Goal: Information Seeking & Learning: Learn about a topic

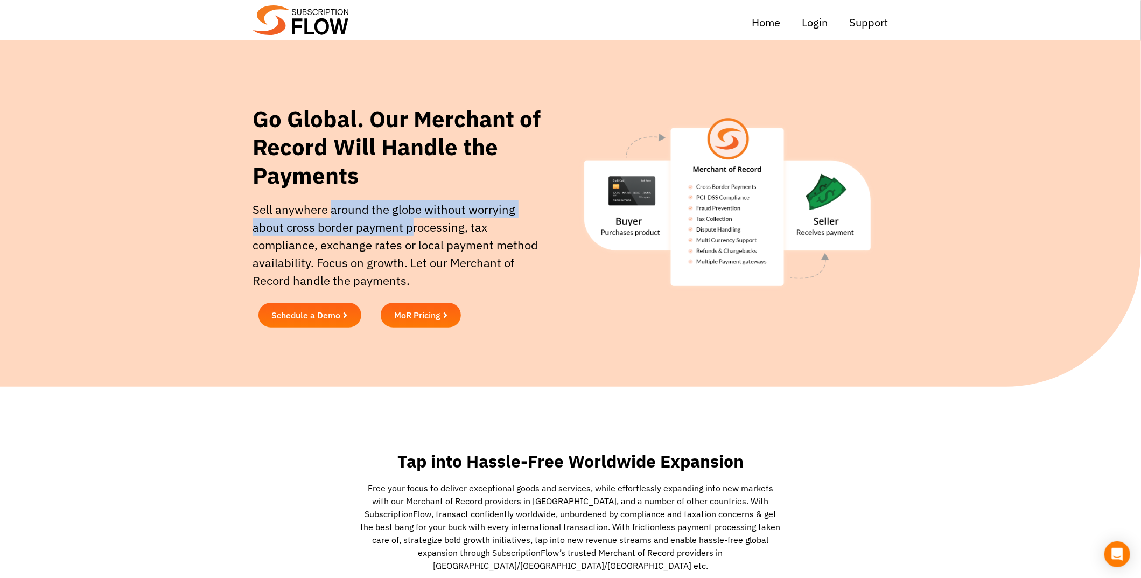
drag, startPoint x: 343, startPoint y: 216, endPoint x: 416, endPoint y: 219, distance: 72.7
click at [416, 219] on p "Sell anywhere around the globe without worrying about cross border payment proc…" at bounding box center [398, 244] width 290 height 89
click at [416, 218] on p "Sell anywhere around the globe without worrying about cross border payment proc…" at bounding box center [398, 244] width 290 height 89
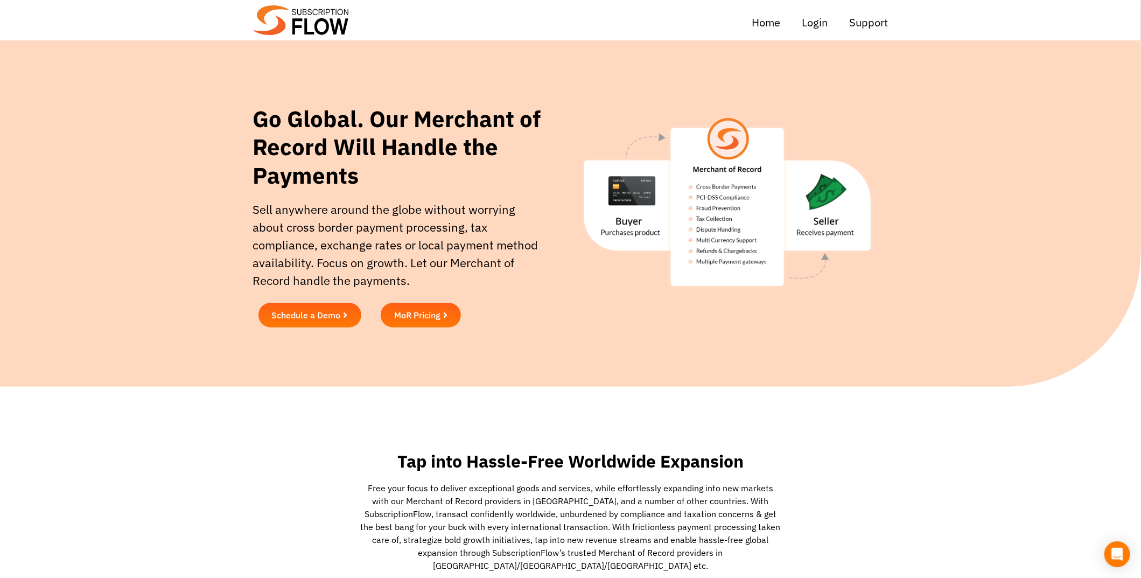
click at [390, 128] on h1 "Go Global. Our Merchant of Record Will Handle the Payments" at bounding box center [404, 147] width 303 height 85
click at [637, 191] on img at bounding box center [726, 202] width 321 height 195
drag, startPoint x: 593, startPoint y: 143, endPoint x: 855, endPoint y: 297, distance: 304.8
click at [857, 302] on div at bounding box center [727, 219] width 332 height 238
click at [855, 297] on img at bounding box center [726, 202] width 321 height 195
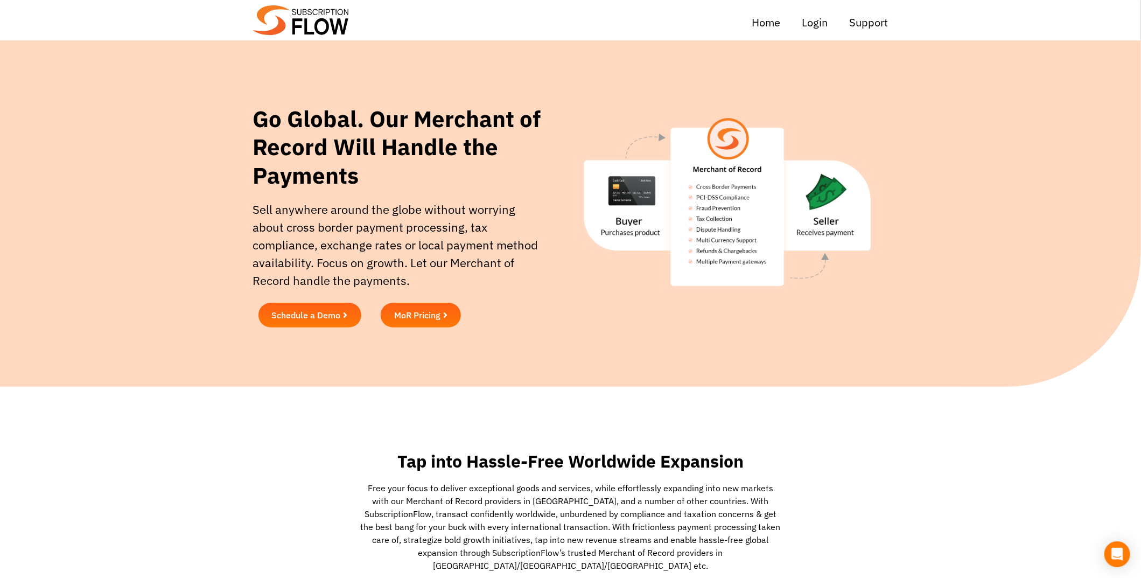
drag, startPoint x: 594, startPoint y: 100, endPoint x: 921, endPoint y: 318, distance: 392.4
click at [921, 319] on div "Go Global. Our Merchant of Record Will Handle the Payments Sell anywhere around…" at bounding box center [570, 218] width 1141 height 249
drag, startPoint x: 921, startPoint y: 318, endPoint x: 908, endPoint y: 312, distance: 14.2
click at [920, 318] on section "Go Global. Our Merchant of Record Will Handle the Payments Sell anywhere around…" at bounding box center [570, 219] width 1130 height 238
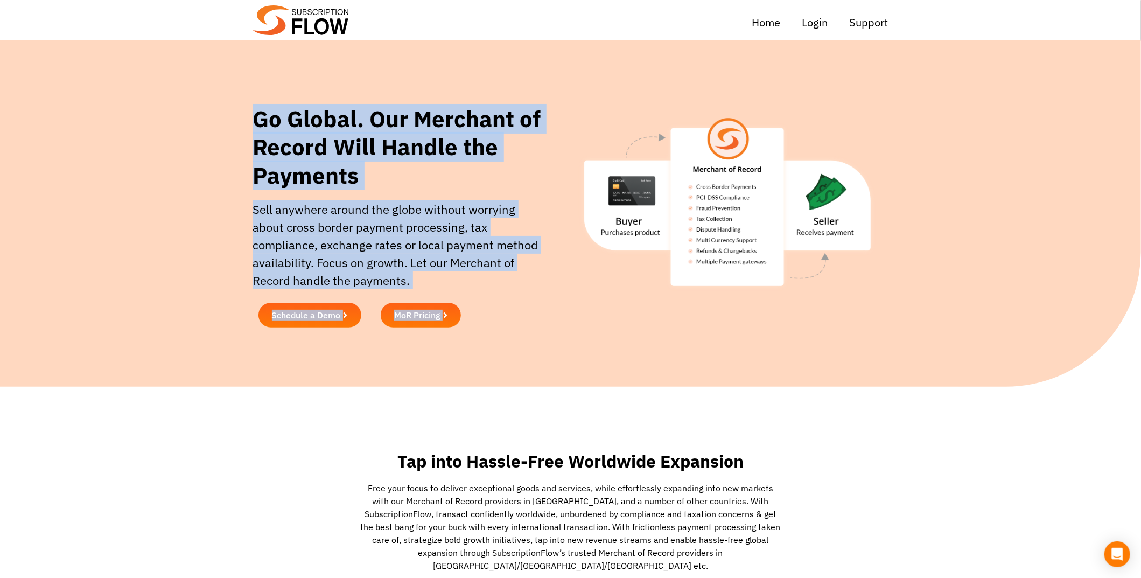
drag, startPoint x: 343, startPoint y: 140, endPoint x: 581, endPoint y: 205, distance: 246.4
click at [581, 205] on div "Go Global. Our Merchant of Record Will Handle the Payments Sell anywhere around…" at bounding box center [570, 218] width 1141 height 249
click at [580, 204] on img at bounding box center [726, 202] width 321 height 195
click at [498, 224] on p "Sell anywhere around the globe without worrying about cross border payment proc…" at bounding box center [398, 244] width 290 height 89
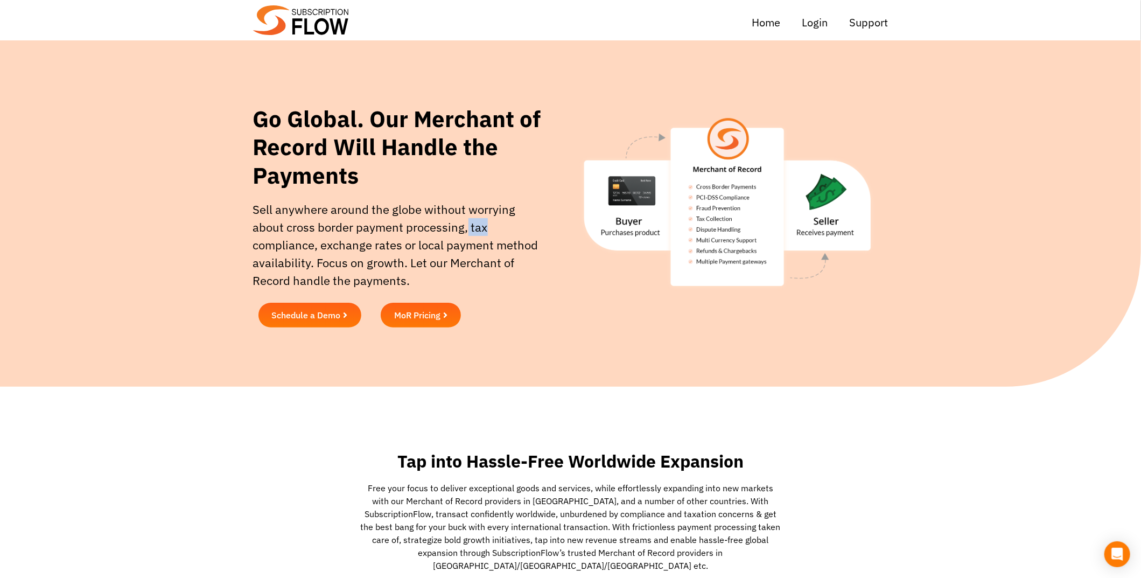
drag, startPoint x: 466, startPoint y: 227, endPoint x: 484, endPoint y: 228, distance: 18.3
click at [484, 228] on p "Sell anywhere around the globe without worrying about cross border payment proc…" at bounding box center [398, 244] width 290 height 89
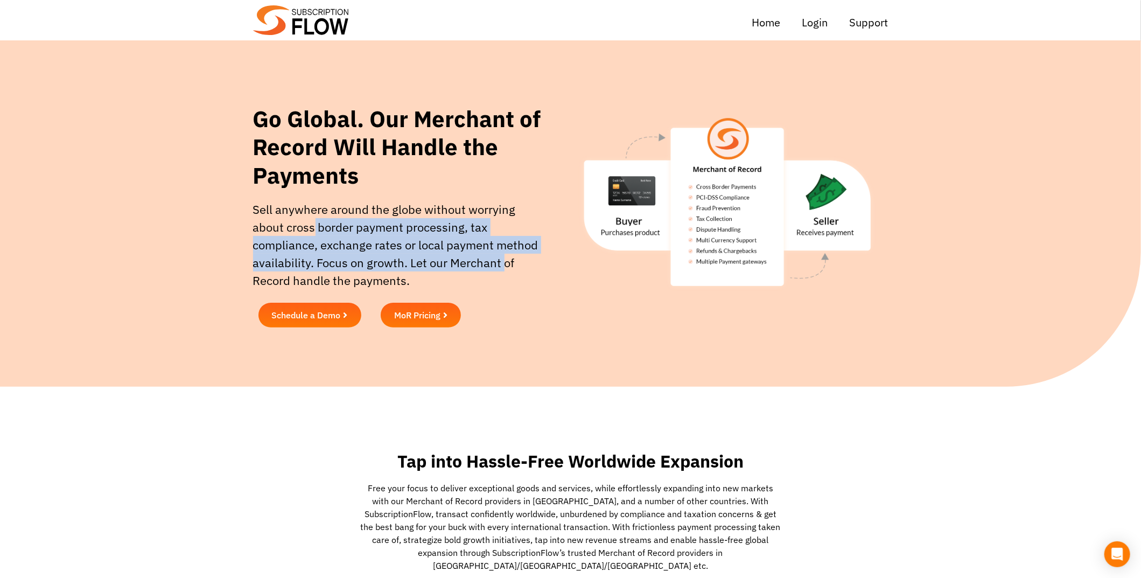
drag, startPoint x: 313, startPoint y: 223, endPoint x: 522, endPoint y: 273, distance: 215.2
click at [522, 273] on p "Sell anywhere around the globe without worrying about cross border payment proc…" at bounding box center [398, 244] width 290 height 89
click at [523, 273] on p "Sell anywhere around the globe without worrying about cross border payment proc…" at bounding box center [398, 244] width 290 height 89
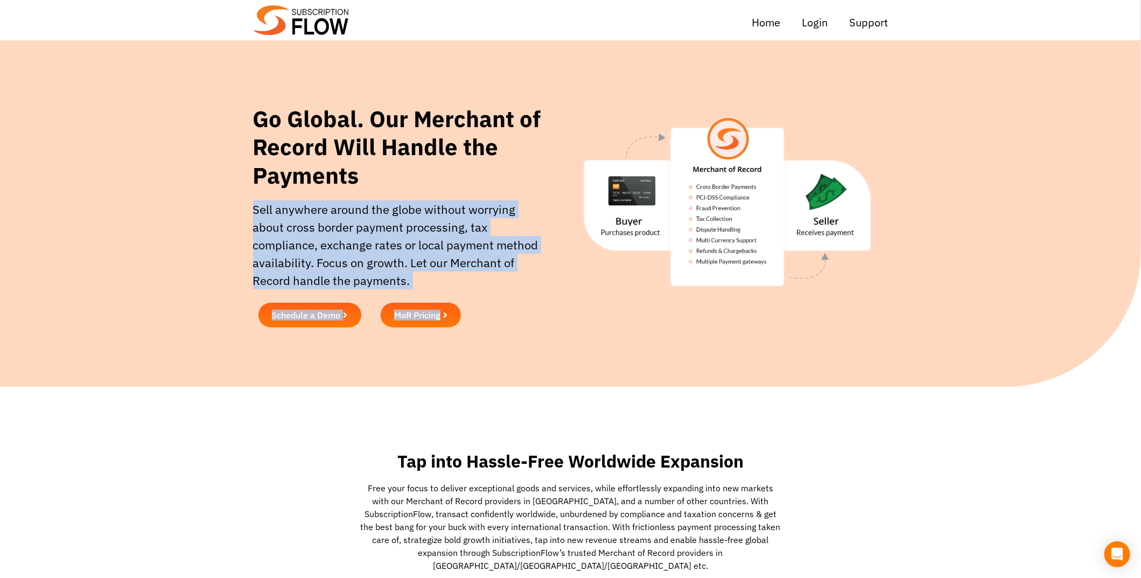
drag, startPoint x: 331, startPoint y: 233, endPoint x: 521, endPoint y: 297, distance: 200.5
click at [521, 297] on div "Go Global. Our Merchant of Record Will Handle the Payments Sell anywhere around…" at bounding box center [405, 219] width 314 height 238
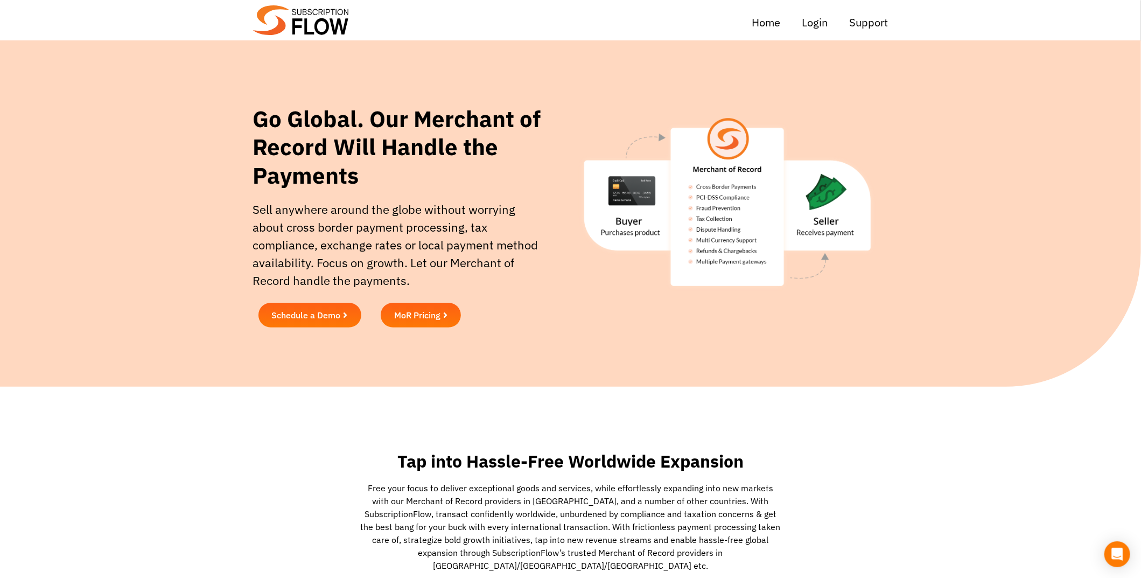
click at [521, 297] on div "Schedule a Demo MoR Pricing" at bounding box center [404, 315] width 303 height 36
click at [421, 320] on span "MoR Pricing" at bounding box center [416, 315] width 51 height 10
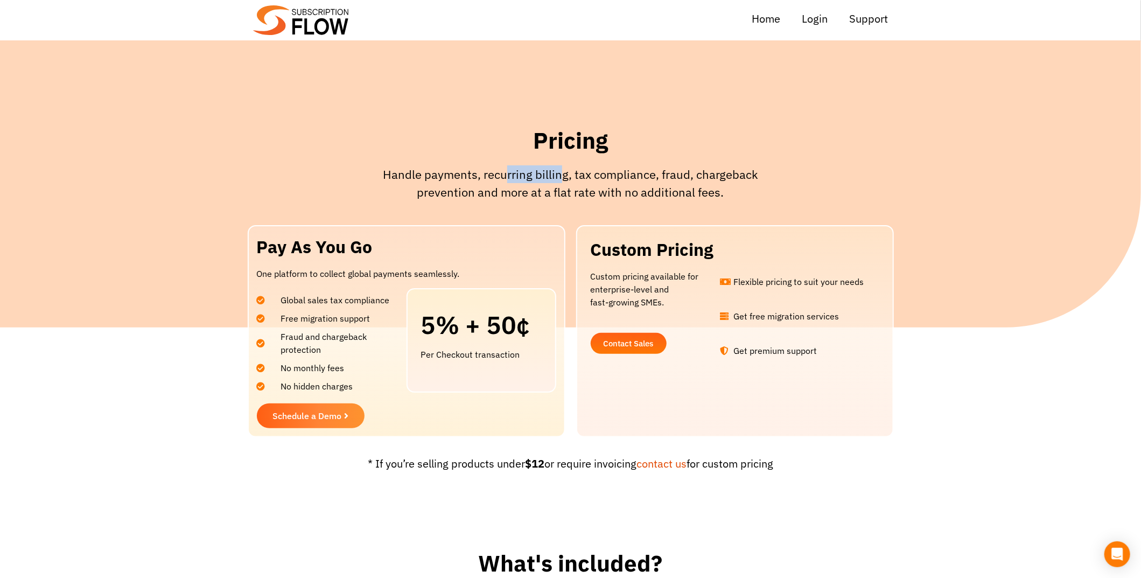
drag, startPoint x: 517, startPoint y: 177, endPoint x: 564, endPoint y: 180, distance: 46.9
click at [563, 180] on p "Handle payments, recurring billing, tax compliance, fraud, chargeback preventio…" at bounding box center [571, 183] width 420 height 36
drag, startPoint x: 281, startPoint y: 387, endPoint x: 361, endPoint y: 386, distance: 79.7
click at [361, 386] on li "No hidden charges" at bounding box center [329, 383] width 144 height 18
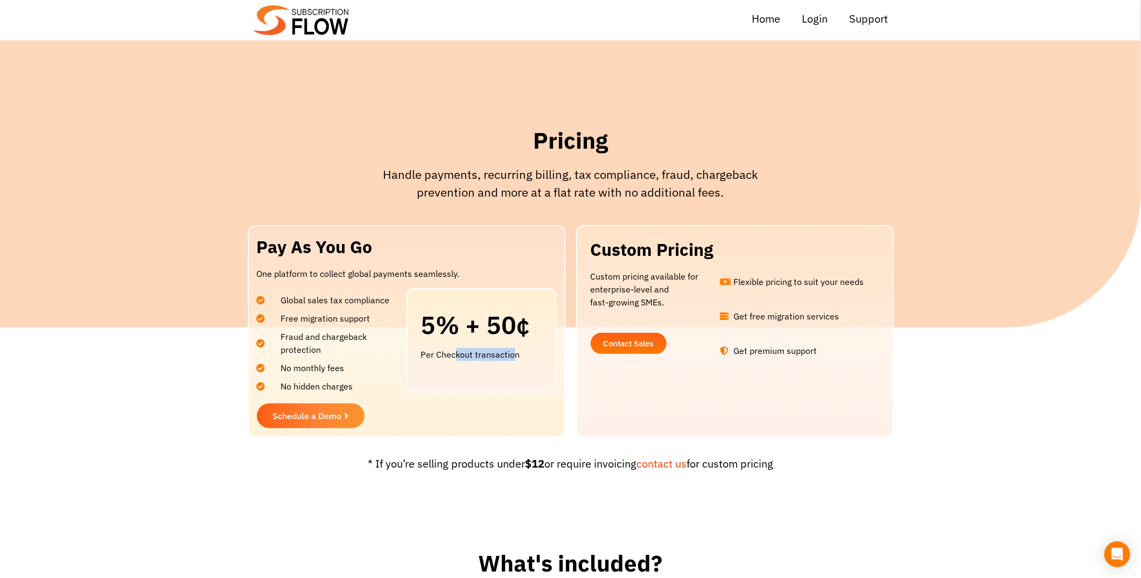
drag, startPoint x: 455, startPoint y: 355, endPoint x: 516, endPoint y: 347, distance: 61.4
click at [516, 348] on p "Per Checkout transaction" at bounding box center [481, 354] width 121 height 13
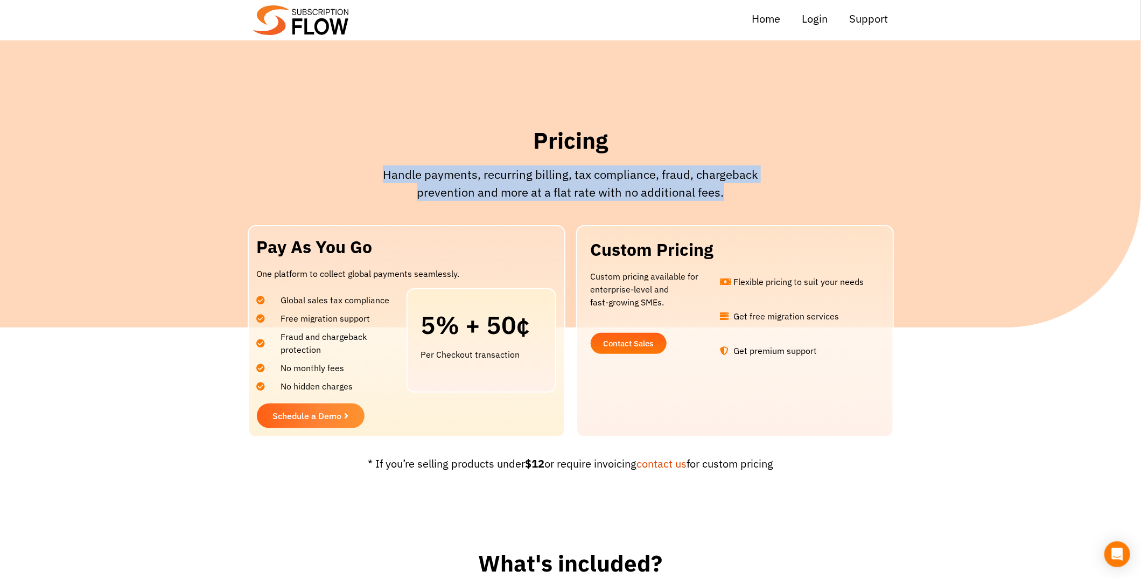
drag, startPoint x: 386, startPoint y: 172, endPoint x: 766, endPoint y: 192, distance: 380.6
click at [766, 192] on p "Handle payments, recurring billing, tax compliance, fraud, chargeback preventio…" at bounding box center [571, 183] width 420 height 36
click at [765, 192] on p "Handle payments, recurring billing, tax compliance, fraud, chargeback preventio…" at bounding box center [571, 183] width 420 height 36
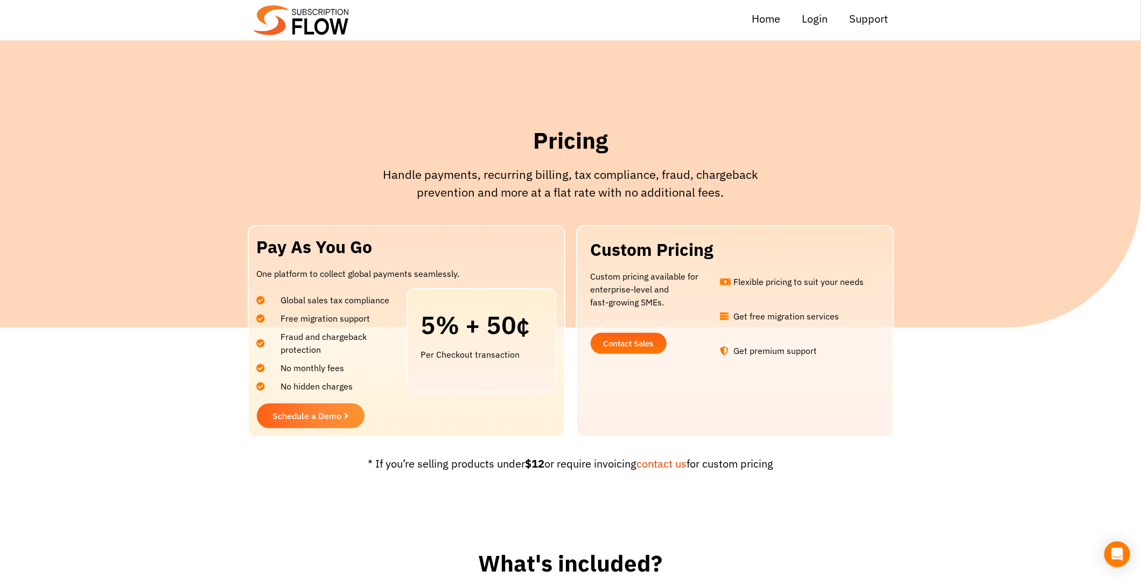
click at [605, 178] on p "Handle payments, recurring billing, tax compliance, fraud, chargeback preventio…" at bounding box center [571, 183] width 420 height 36
click at [604, 178] on p "Handle payments, recurring billing, tax compliance, fraud, chargeback preventio…" at bounding box center [571, 183] width 420 height 36
click at [677, 172] on p "Handle payments, recurring billing, tax compliance, fraud, chargeback preventio…" at bounding box center [571, 183] width 420 height 36
click at [723, 177] on p "Handle payments, recurring billing, tax compliance, fraud, chargeback preventio…" at bounding box center [571, 183] width 420 height 36
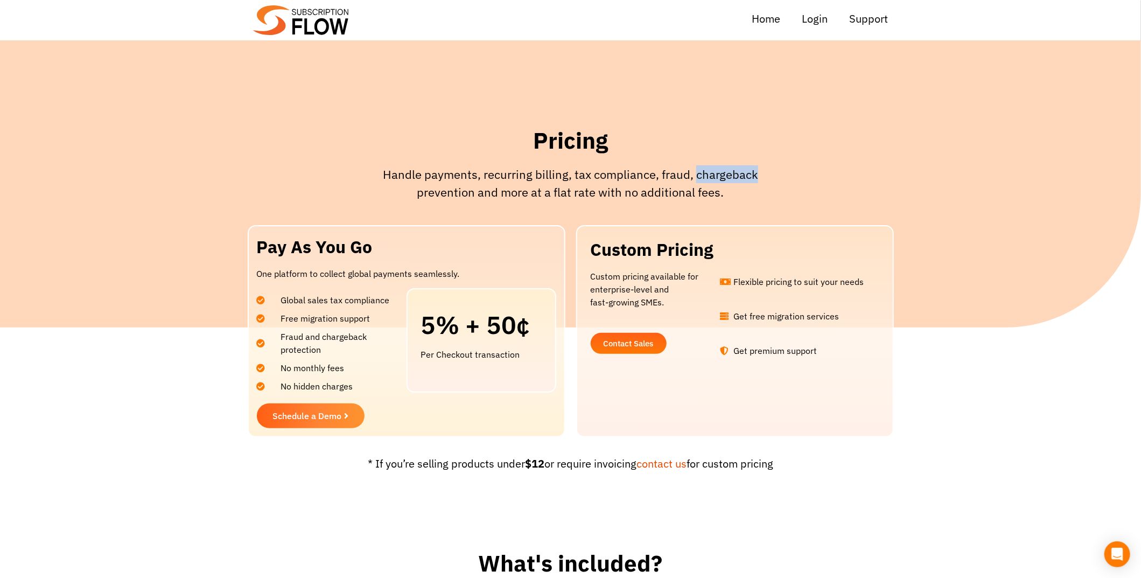
drag, startPoint x: 723, startPoint y: 177, endPoint x: 718, endPoint y: 180, distance: 6.7
click at [723, 177] on p "Handle payments, recurring billing, tax compliance, fraud, chargeback preventio…" at bounding box center [571, 183] width 420 height 36
click at [700, 188] on p "Handle payments, recurring billing, tax compliance, fraud, chargeback preventio…" at bounding box center [571, 183] width 420 height 36
drag, startPoint x: 319, startPoint y: 299, endPoint x: 367, endPoint y: 301, distance: 48.0
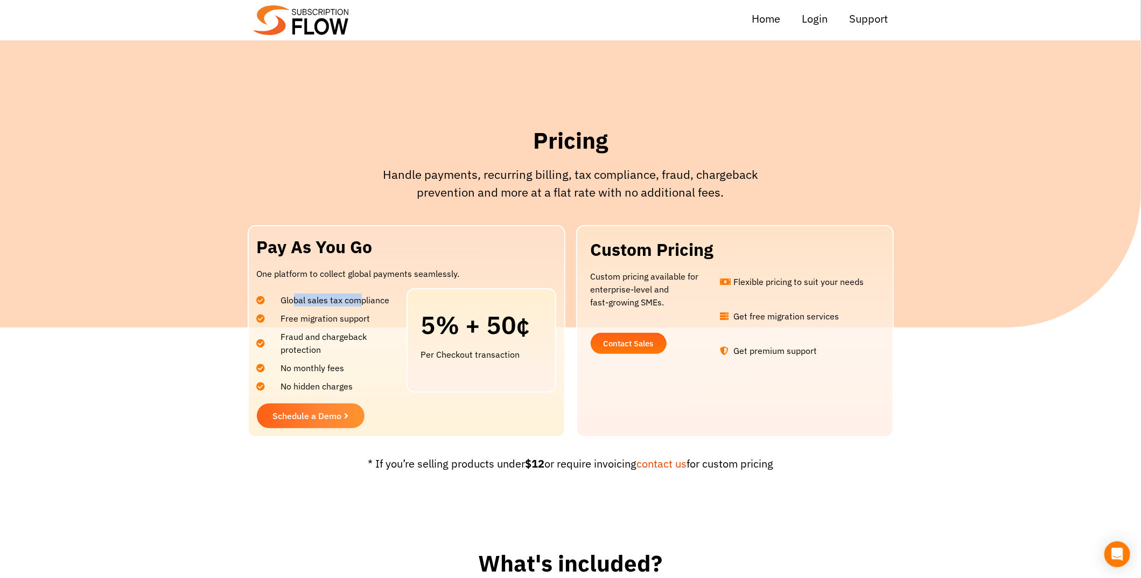
click at [364, 300] on span "Global sales tax compliance" at bounding box center [329, 299] width 122 height 13
click at [365, 307] on li "Free migration support" at bounding box center [329, 315] width 144 height 18
drag, startPoint x: 426, startPoint y: 352, endPoint x: 514, endPoint y: 359, distance: 88.0
click at [514, 359] on p "Per Checkout transaction" at bounding box center [481, 354] width 121 height 13
click at [497, 378] on div "5% + 50¢ Per Checkout transaction" at bounding box center [481, 340] width 150 height 104
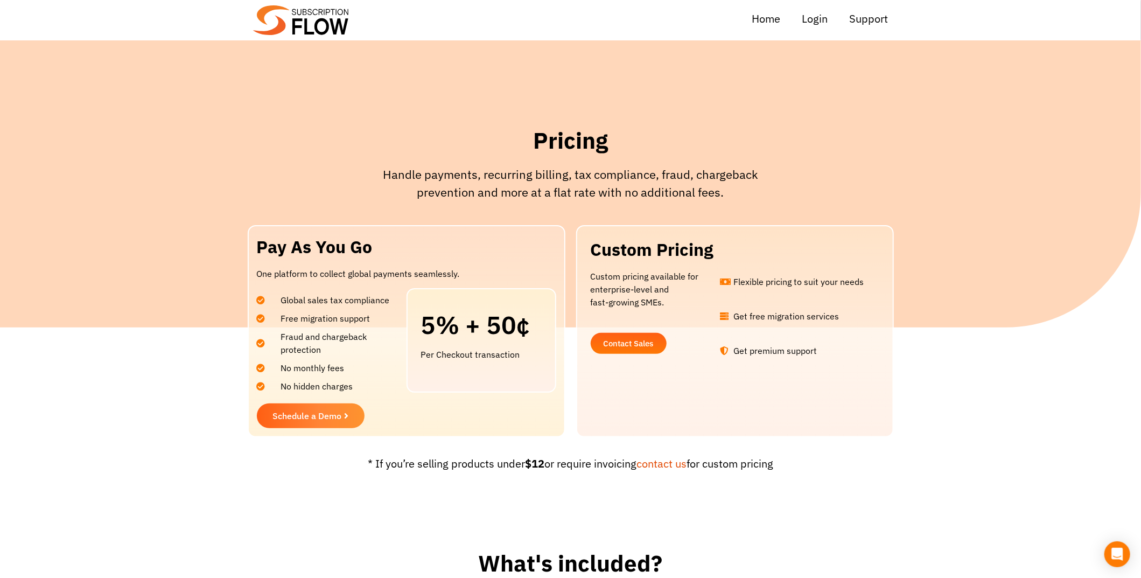
click at [313, 381] on span "No hidden charges" at bounding box center [311, 386] width 86 height 13
click at [329, 385] on span "No hidden charges" at bounding box center [311, 386] width 86 height 13
click at [293, 382] on span "No hidden charges" at bounding box center [311, 386] width 86 height 13
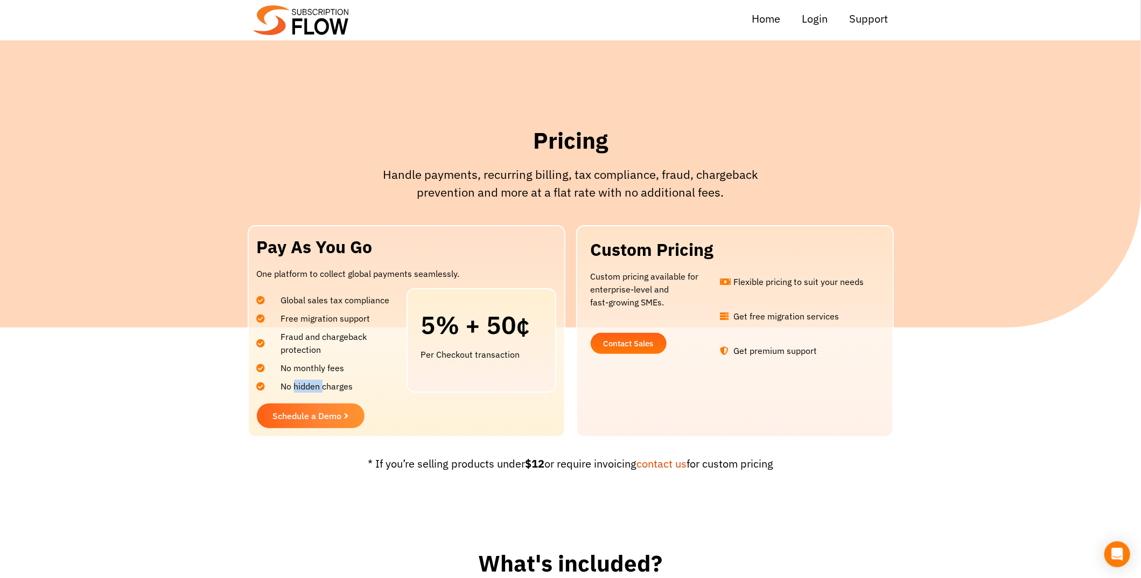
click at [293, 382] on span "No hidden charges" at bounding box center [311, 386] width 86 height 13
click at [282, 368] on span "No monthly fees" at bounding box center [306, 367] width 77 height 13
drag, startPoint x: 282, startPoint y: 368, endPoint x: 289, endPoint y: 354, distance: 15.9
click at [283, 368] on span "No monthly fees" at bounding box center [306, 367] width 77 height 13
click at [291, 350] on span "Fraud and chargeback protection" at bounding box center [335, 343] width 134 height 26
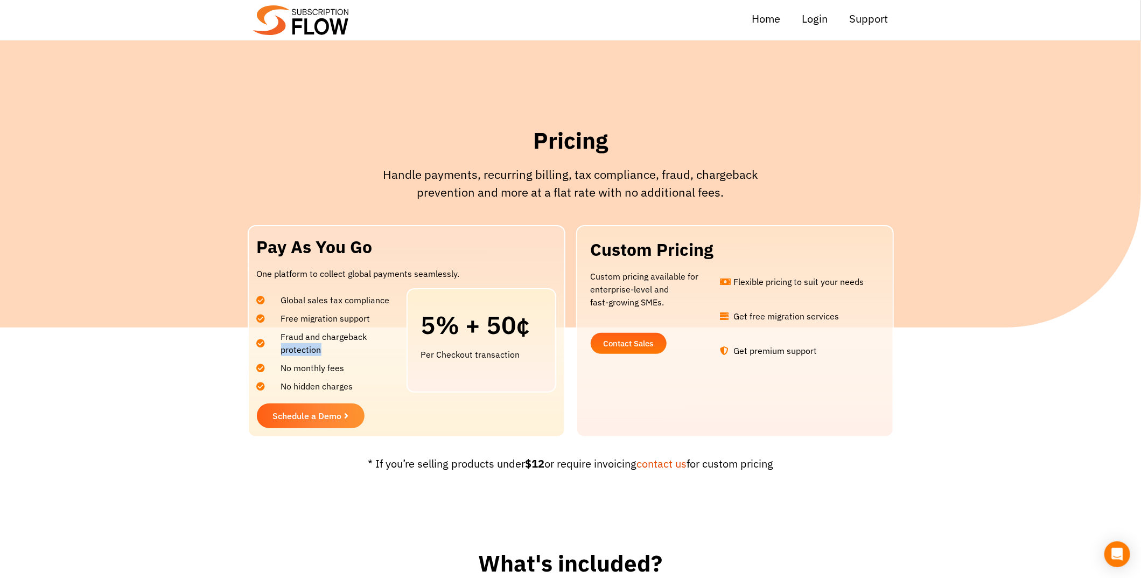
click at [291, 350] on span "Fraud and chargeback protection" at bounding box center [335, 343] width 134 height 26
click at [297, 335] on span "Fraud and chargeback protection" at bounding box center [335, 343] width 134 height 26
click at [308, 312] on span "Free migration support" at bounding box center [319, 318] width 103 height 13
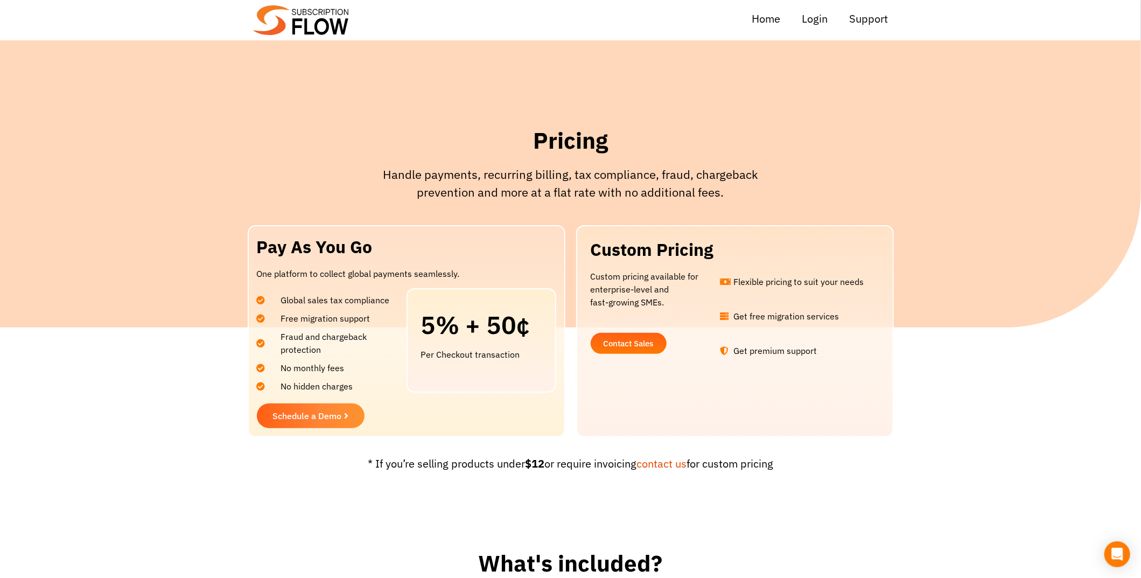
click at [314, 301] on span "Global sales tax compliance" at bounding box center [329, 299] width 122 height 13
click at [328, 269] on p "One platform to collect global payments seamlessly." at bounding box center [406, 273] width 299 height 13
click at [453, 176] on p "Handle payments, recurring billing, tax compliance, fraud, chargeback preventio…" at bounding box center [571, 183] width 420 height 36
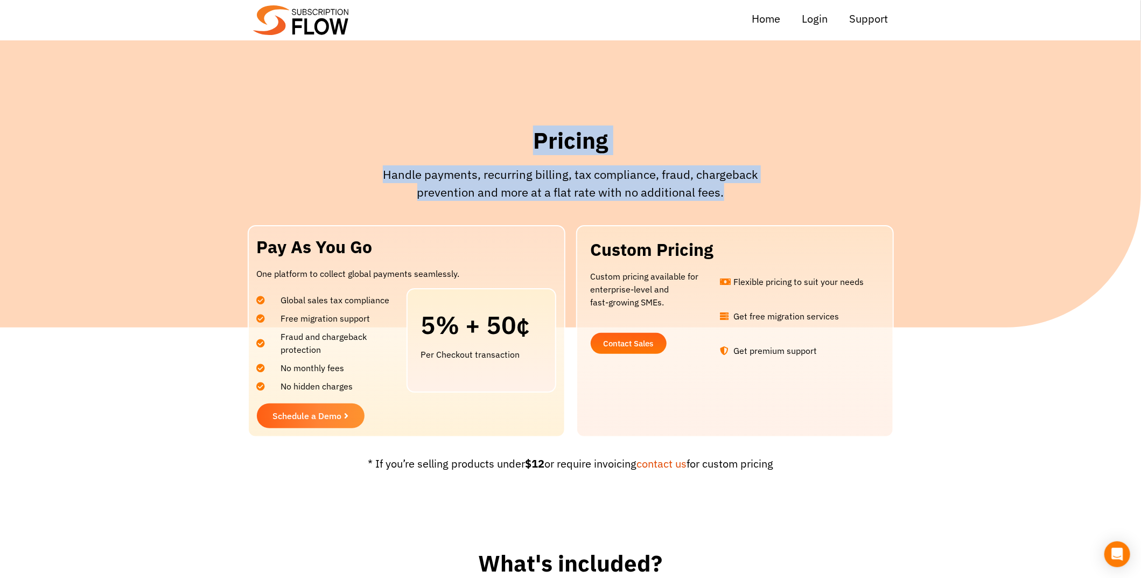
drag, startPoint x: 539, startPoint y: 138, endPoint x: 749, endPoint y: 206, distance: 219.9
click at [749, 206] on div "Pricing Handle payments, recurring billing, tax compliance, fraud, chargeback p…" at bounding box center [570, 167] width 431 height 93
click at [483, 199] on p "Handle payments, recurring billing, tax compliance, fraud, chargeback preventio…" at bounding box center [571, 183] width 420 height 36
click at [486, 196] on p "Handle payments, recurring billing, tax compliance, fraud, chargeback preventio…" at bounding box center [571, 183] width 420 height 36
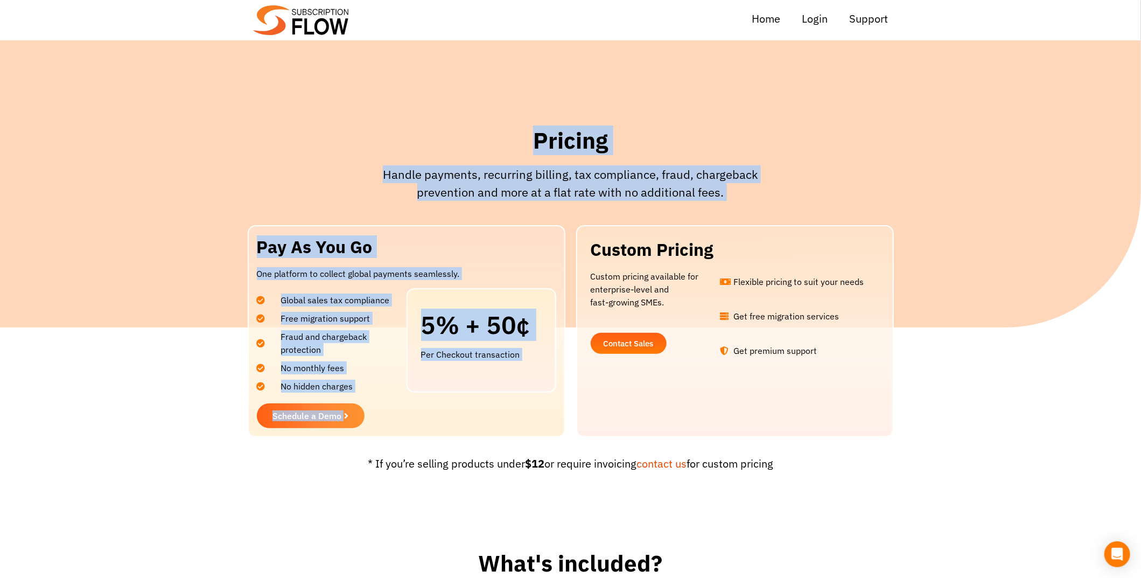
drag, startPoint x: 521, startPoint y: 124, endPoint x: 863, endPoint y: 378, distance: 425.6
click at [862, 378] on div at bounding box center [734, 331] width 315 height 210
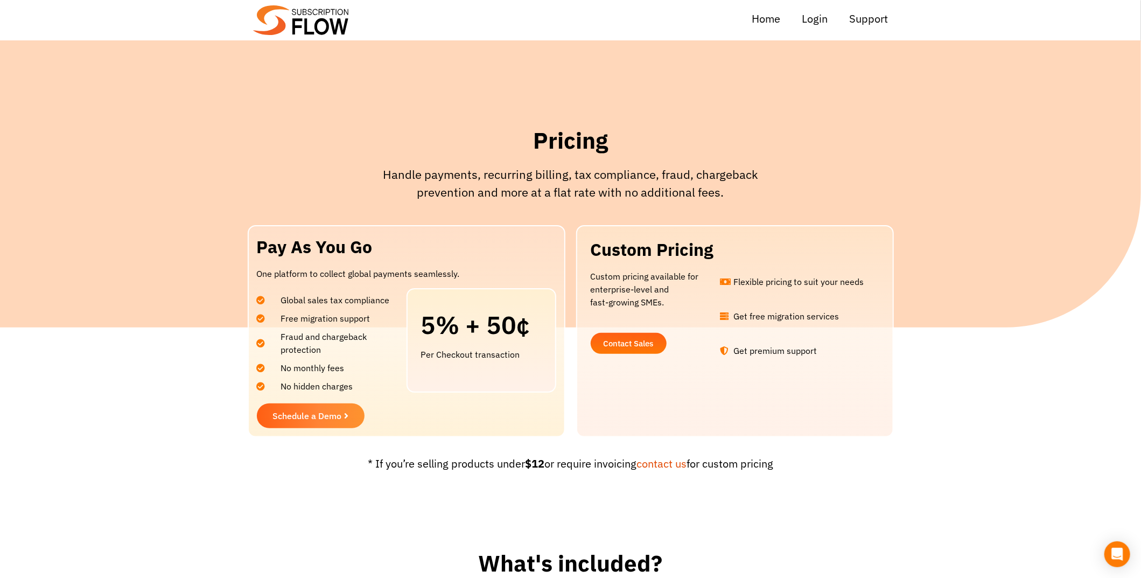
click at [842, 360] on div "Flexible pricing to suit your needs Get free migration services Get premium sup…" at bounding box center [796, 321] width 153 height 103
click at [572, 349] on div "Custom Pricing Custom pricing available for enterprise-level and fast-growing S…" at bounding box center [732, 331] width 323 height 212
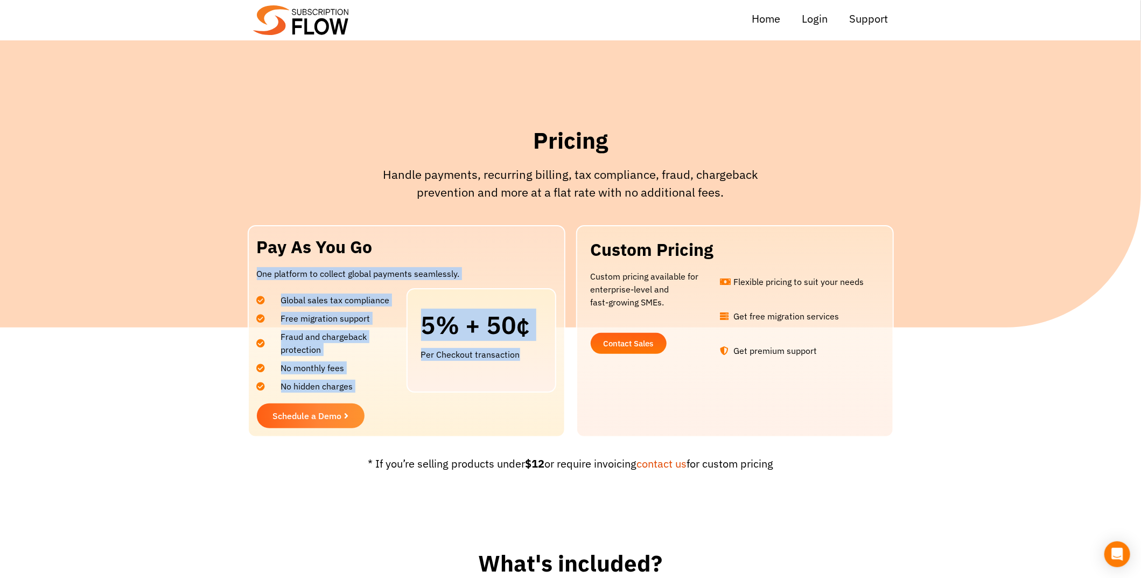
drag, startPoint x: 257, startPoint y: 271, endPoint x: 389, endPoint y: 385, distance: 174.1
click at [395, 392] on div "Pay As You Go One platform to collect global payments seamlessly. Global sales …" at bounding box center [407, 331] width 318 height 212
click at [389, 385] on li "No hidden charges" at bounding box center [329, 383] width 144 height 18
drag, startPoint x: 367, startPoint y: 388, endPoint x: 254, endPoint y: 277, distance: 158.7
click at [254, 277] on div "Pay As You Go One platform to collect global payments seamlessly. Global sales …" at bounding box center [407, 331] width 318 height 212
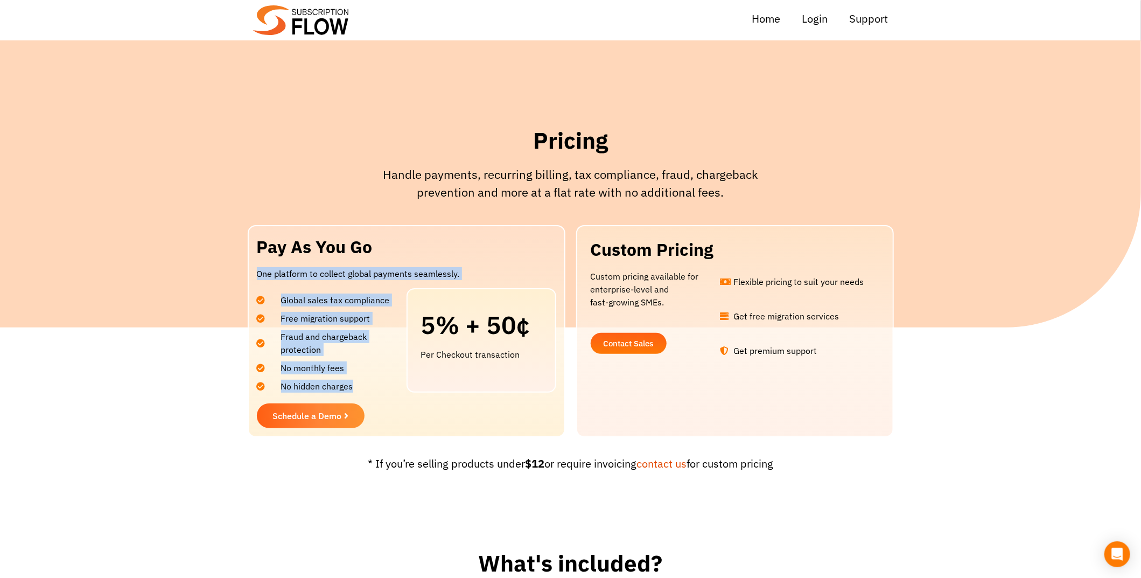
click at [262, 268] on p "One platform to collect global payments seamlessly." at bounding box center [406, 273] width 299 height 13
drag, startPoint x: 257, startPoint y: 272, endPoint x: 370, endPoint y: 389, distance: 162.2
click at [372, 389] on div "Pay As You Go One platform to collect global payments seamlessly. Global sales …" at bounding box center [407, 331] width 318 height 212
click at [370, 388] on li "No hidden charges" at bounding box center [329, 383] width 144 height 18
click at [360, 384] on li "No hidden charges" at bounding box center [329, 383] width 144 height 18
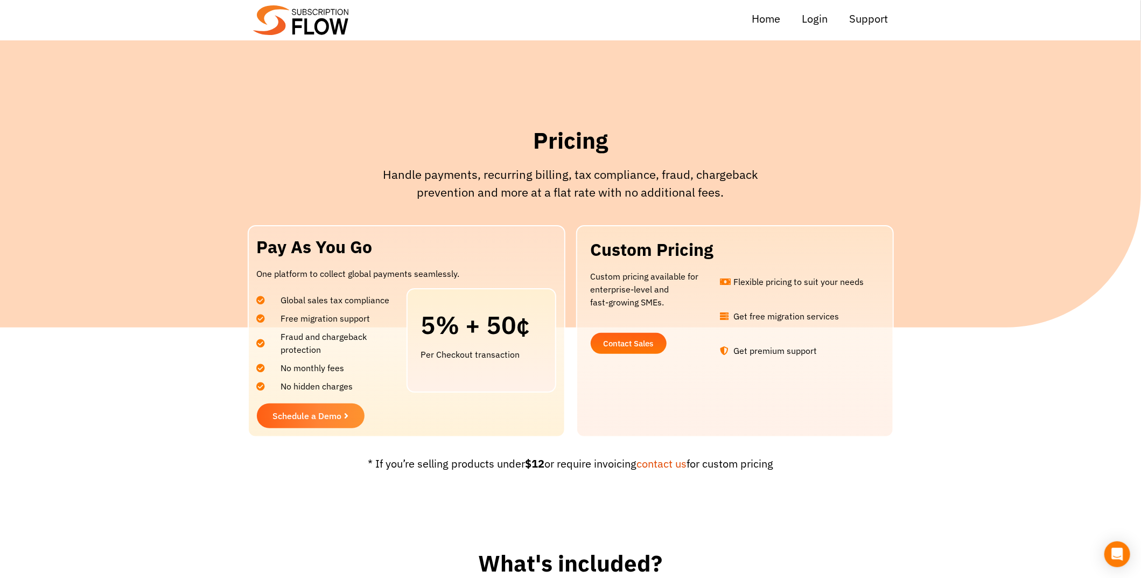
click at [363, 387] on li "No hidden charges" at bounding box center [329, 383] width 144 height 18
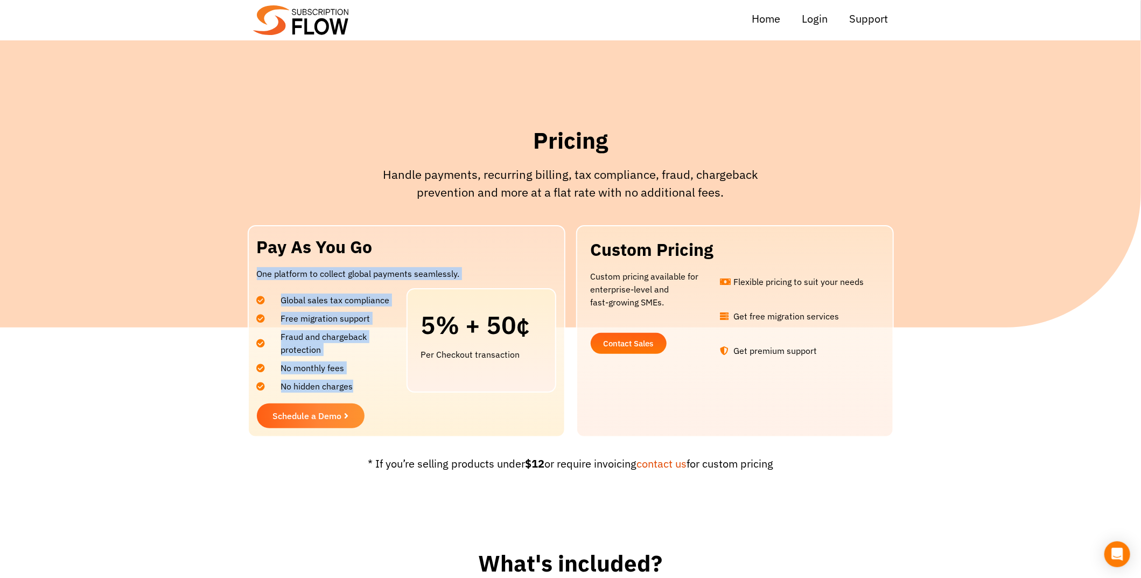
drag, startPoint x: 360, startPoint y: 387, endPoint x: 249, endPoint y: 269, distance: 161.5
click at [249, 269] on div "Pay As You Go One platform to collect global payments seamlessly. Global sales …" at bounding box center [407, 331] width 318 height 212
click at [251, 270] on div "Pay As You Go One platform to collect global payments seamlessly. Global sales …" at bounding box center [407, 331] width 318 height 212
drag, startPoint x: 257, startPoint y: 272, endPoint x: 379, endPoint y: 380, distance: 162.1
click at [377, 383] on div "Pay As You Go One platform to collect global payments seamlessly. Global sales …" at bounding box center [407, 331] width 318 height 212
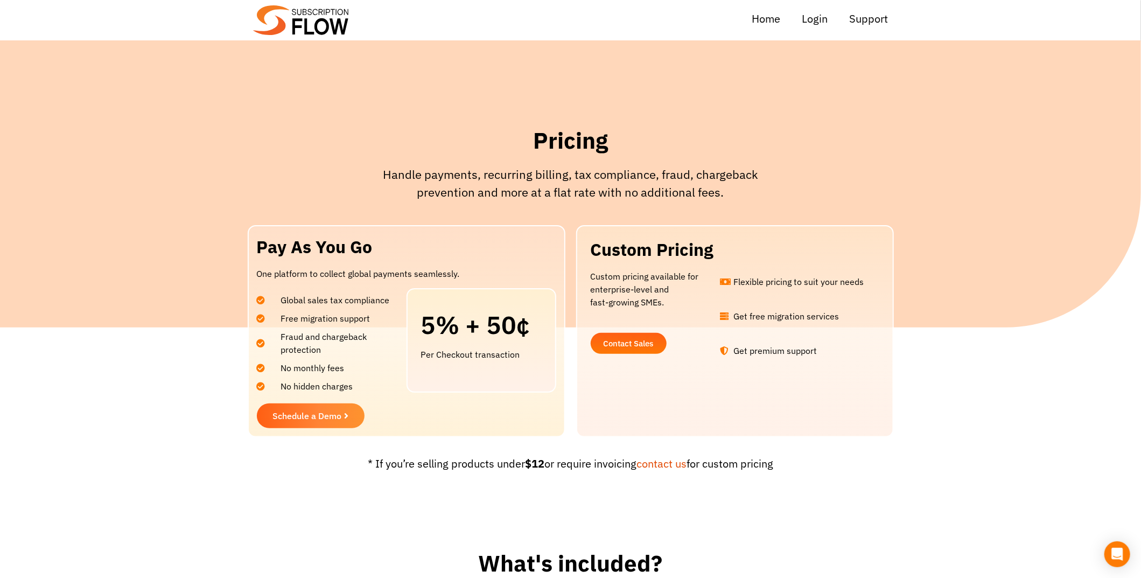
click at [746, 202] on div "Handle payments, recurring billing, tax compliance, fraud, chargeback preventio…" at bounding box center [571, 186] width 420 height 43
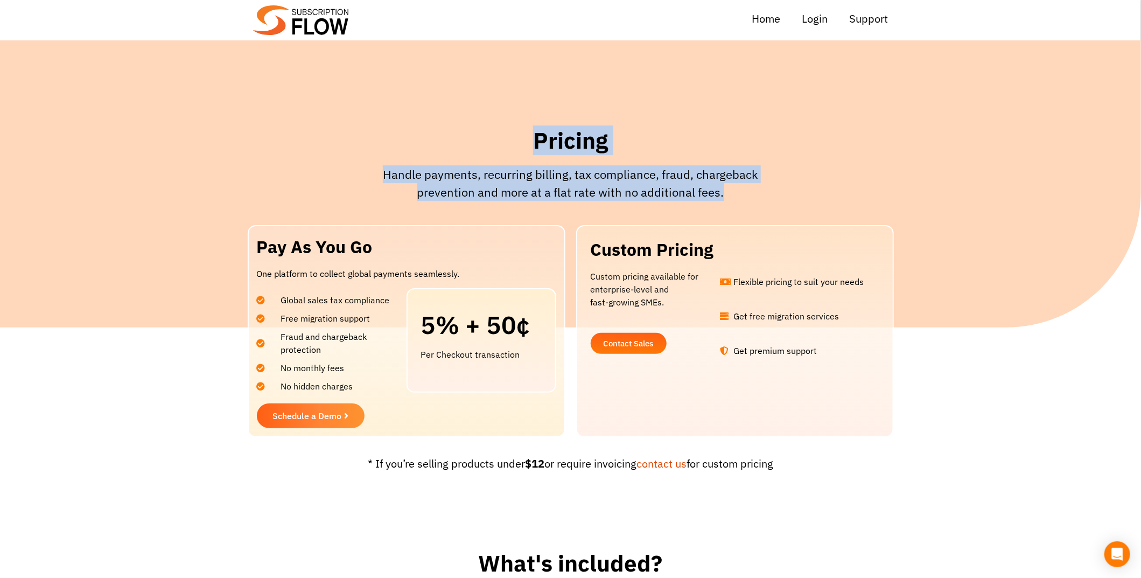
drag, startPoint x: 524, startPoint y: 137, endPoint x: 744, endPoint y: 186, distance: 225.0
click at [744, 186] on div "Pricing Handle payments, recurring billing, tax compliance, fraud, chargeback p…" at bounding box center [570, 167] width 431 height 93
click at [742, 186] on p "Handle payments, recurring billing, tax compliance, fraud, chargeback preventio…" at bounding box center [571, 183] width 420 height 36
drag, startPoint x: 726, startPoint y: 194, endPoint x: 524, endPoint y: 124, distance: 213.1
click at [524, 124] on div "Pricing Handle payments, recurring billing, tax compliance, fraud, chargeback p…" at bounding box center [570, 167] width 431 height 93
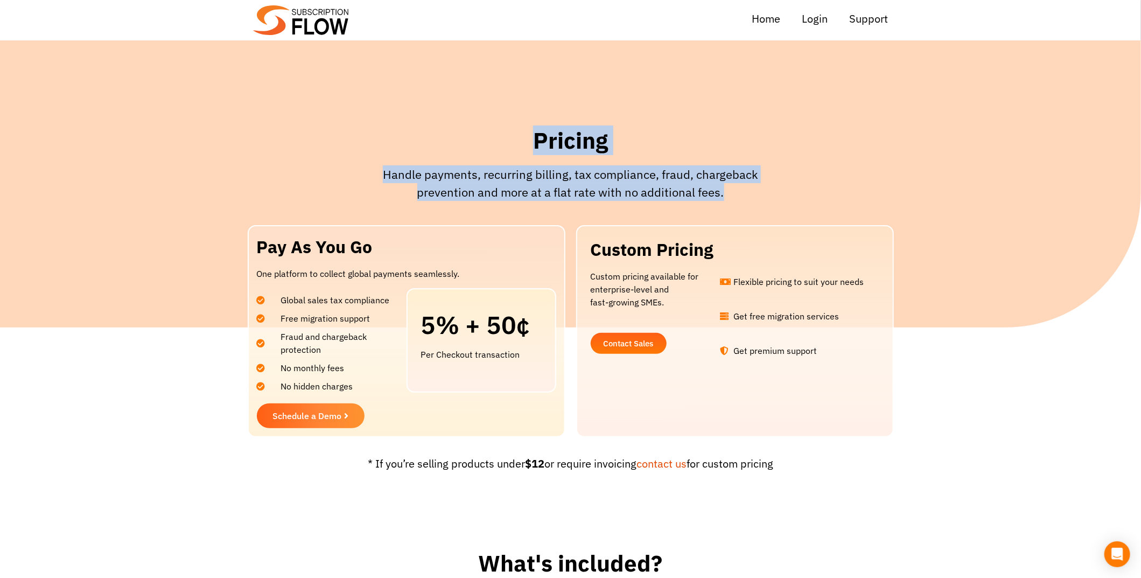
click at [524, 124] on div "Pricing Handle payments, recurring billing, tax compliance, fraud, chargeback p…" at bounding box center [570, 167] width 431 height 93
drag, startPoint x: 516, startPoint y: 139, endPoint x: 792, endPoint y: 201, distance: 283.5
click at [792, 201] on section "Pricing Handle payments, recurring billing, tax compliance, fraud, chargeback p…" at bounding box center [570, 167] width 1130 height 93
drag, startPoint x: 792, startPoint y: 201, endPoint x: 720, endPoint y: 188, distance: 73.3
click at [792, 201] on section "Pricing Handle payments, recurring billing, tax compliance, fraud, chargeback p…" at bounding box center [570, 167] width 1130 height 93
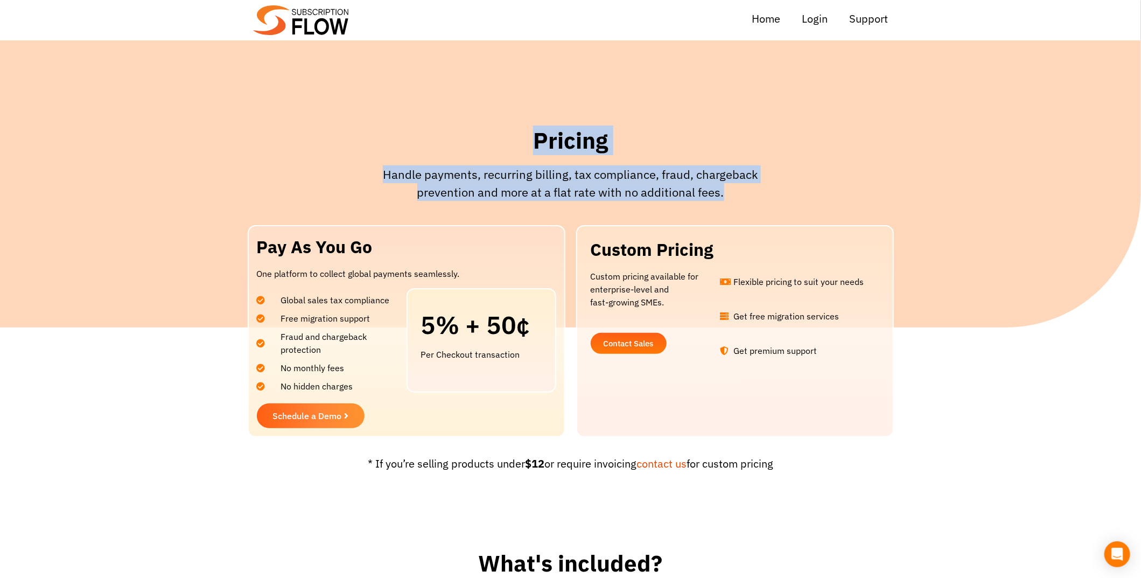
click at [720, 188] on p "Handle payments, recurring billing, tax compliance, fraud, chargeback preventio…" at bounding box center [571, 183] width 420 height 36
drag, startPoint x: 738, startPoint y: 196, endPoint x: 539, endPoint y: 137, distance: 207.3
click at [539, 137] on div "Pricing Handle payments, recurring billing, tax compliance, fraud, chargeback p…" at bounding box center [570, 167] width 431 height 93
click at [587, 131] on h1 "Pricing" at bounding box center [571, 141] width 420 height 29
